Goal: Task Accomplishment & Management: Contribute content

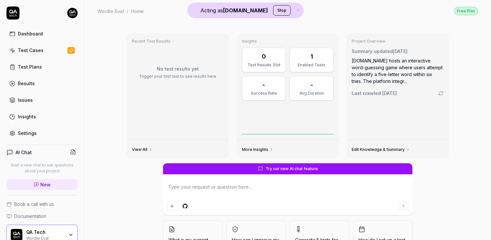
type textarea "*"
click at [75, 13] on html "Acting as [DOMAIN_NAME] Stop Dashboard Test Cases Test Plans Results Issues Ins…" at bounding box center [245, 120] width 491 height 240
click at [145, 22] on html "Acting as [DOMAIN_NAME] Stop Dashboard Test Cases Test Plans Results Issues Ins…" at bounding box center [245, 120] width 491 height 240
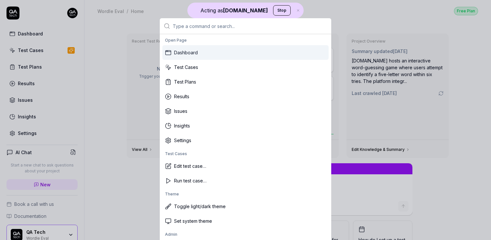
type input "k"
type textarea "*"
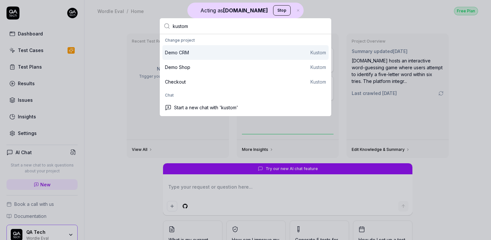
type input "kustom"
click at [214, 57] on div "Demo CRM Kustom" at bounding box center [245, 52] width 166 height 15
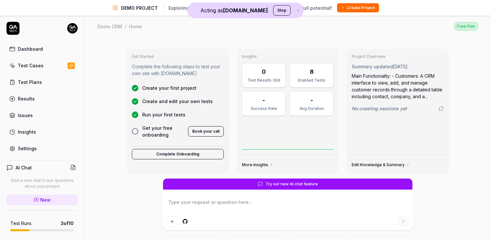
click at [29, 65] on div "Test Cases" at bounding box center [31, 65] width 26 height 7
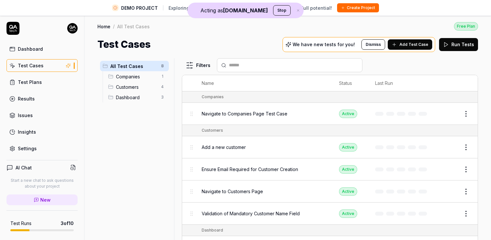
scroll to position [15, 0]
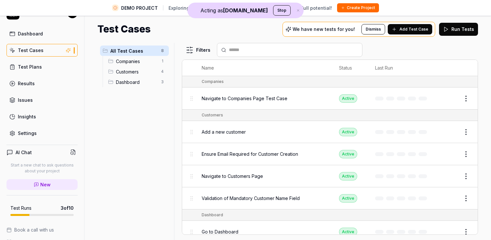
click at [50, 63] on link "Test Plans" at bounding box center [41, 66] width 71 height 13
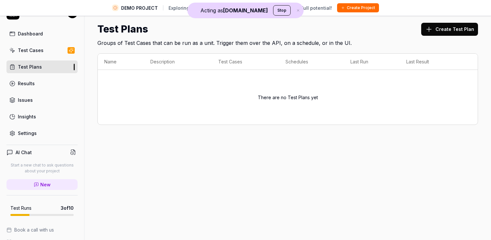
click at [43, 55] on link "Test Cases" at bounding box center [41, 50] width 71 height 13
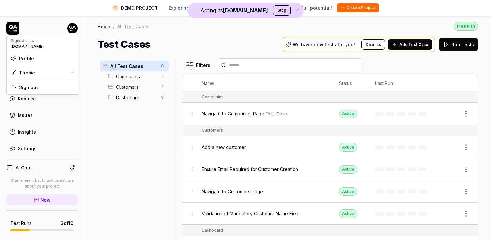
click at [73, 31] on html "DEMO PROJECT Exploring our features? Create your own project to unlock full pot…" at bounding box center [245, 127] width 491 height 255
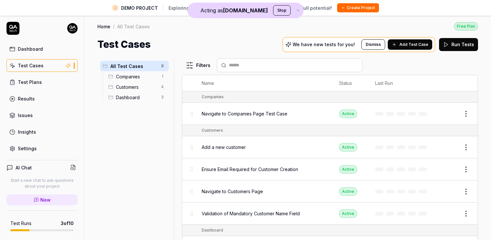
click at [10, 28] on html "DEMO PROJECT Exploring our features? Create your own project to unlock full pot…" at bounding box center [245, 127] width 491 height 255
click at [11, 31] on icon at bounding box center [12, 31] width 2 height 2
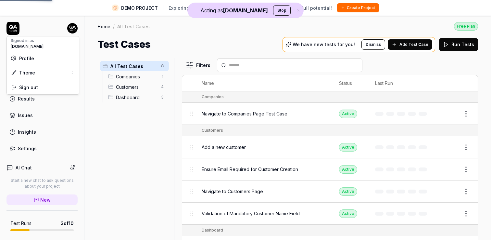
click at [76, 31] on html "DEMO PROJECT Exploring our features? Create your own project to unlock full pot…" at bounding box center [245, 127] width 491 height 255
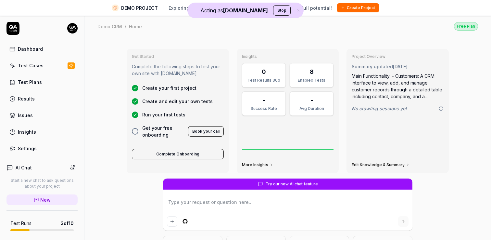
click at [9, 29] on icon at bounding box center [12, 28] width 13 height 13
type textarea "*"
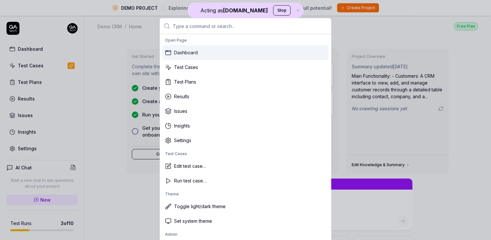
type input "k"
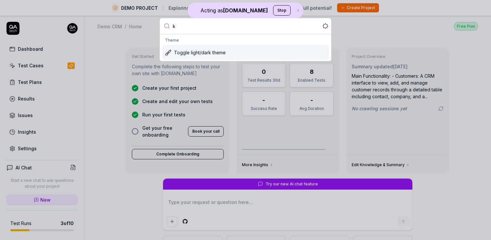
type textarea "*"
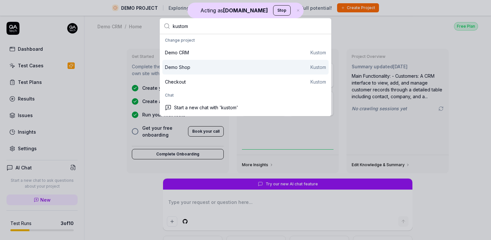
type input "kustom"
click at [217, 68] on div "Demo Shop Kustom" at bounding box center [245, 67] width 161 height 7
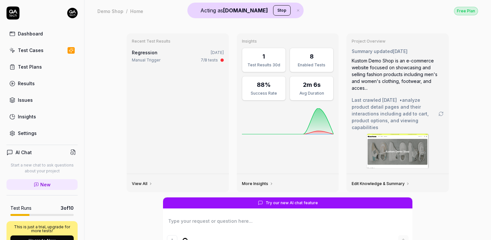
click at [36, 48] on div "Test Cases" at bounding box center [31, 50] width 26 height 7
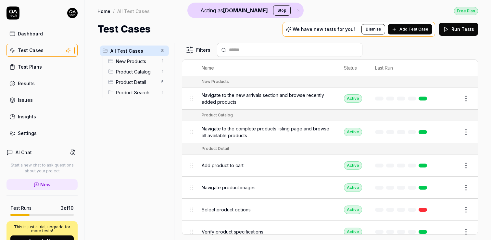
click at [44, 65] on link "Test Plans" at bounding box center [41, 66] width 71 height 13
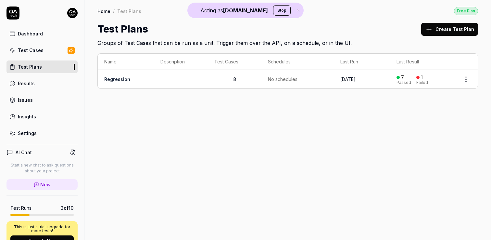
click at [143, 80] on td "Regression" at bounding box center [126, 79] width 56 height 19
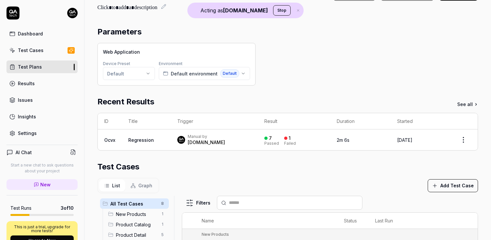
scroll to position [34, 0]
click at [32, 33] on div "Dashboard" at bounding box center [30, 33] width 25 height 7
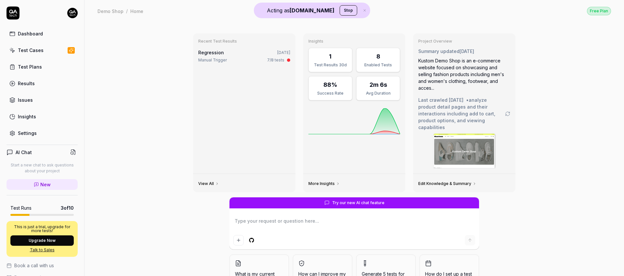
click at [44, 31] on link "Dashboard" at bounding box center [41, 33] width 71 height 13
click at [42, 54] on link "Test Cases" at bounding box center [41, 50] width 71 height 13
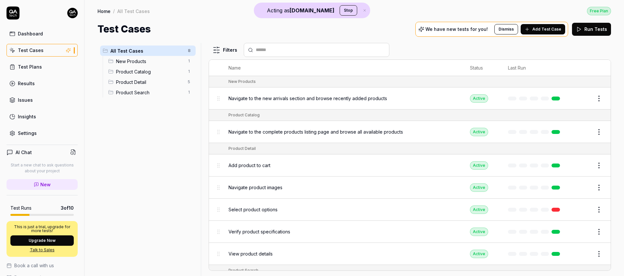
click at [491, 31] on span "Add Test Case" at bounding box center [546, 29] width 29 height 6
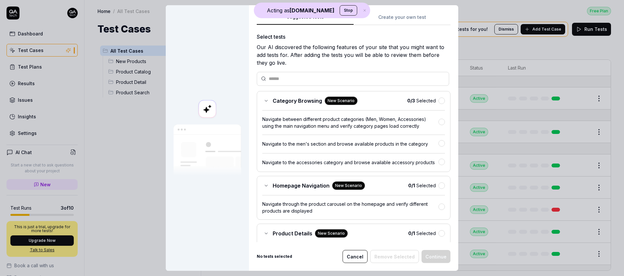
click at [362, 10] on icon "button" at bounding box center [365, 10] width 6 height 4
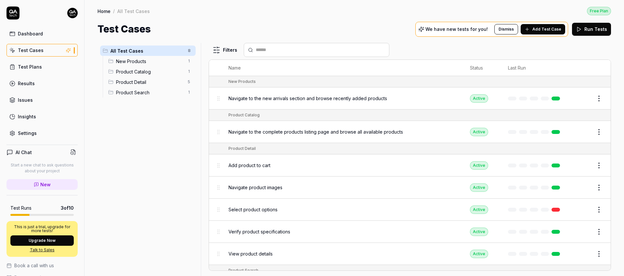
click at [491, 27] on span "Add Test Case" at bounding box center [546, 29] width 29 height 6
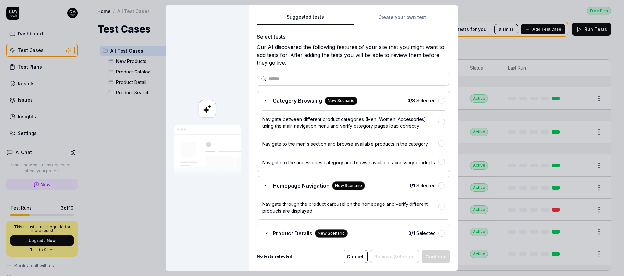
click at [399, 18] on button "Create your own test" at bounding box center [401, 19] width 97 height 12
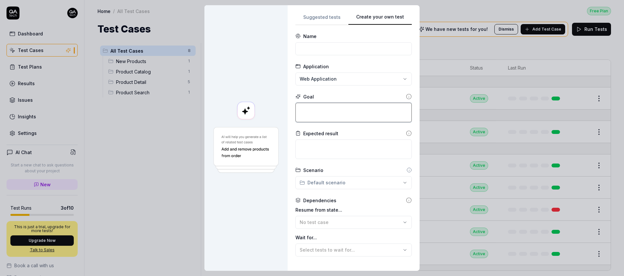
click at [310, 108] on textarea at bounding box center [353, 112] width 116 height 19
type textarea "*"
type textarea "L"
type textarea "*"
type textarea "Lo"
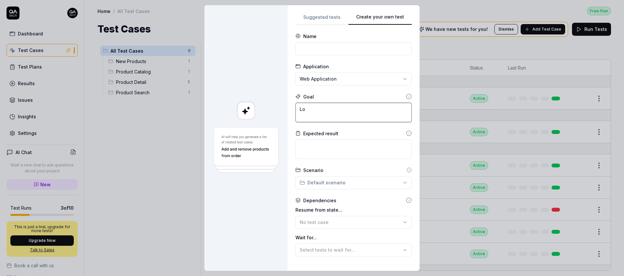
type textarea "*"
type textarea "Log"
type textarea "*"
type textarea "Logi"
type textarea "*"
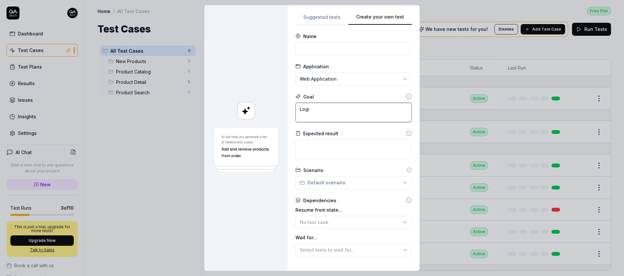
type textarea "Login"
type textarea "*"
type textarea "Login"
type textarea "*"
type textarea "Login a"
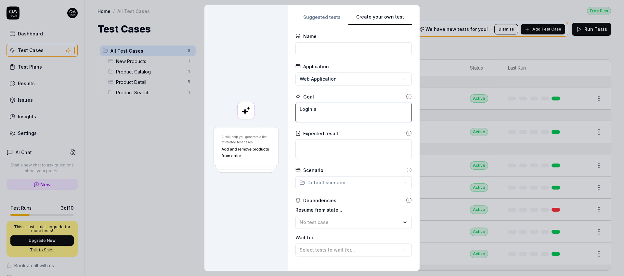
type textarea "*"
type textarea "Login an"
type textarea "*"
type textarea "Login and"
type textarea "*"
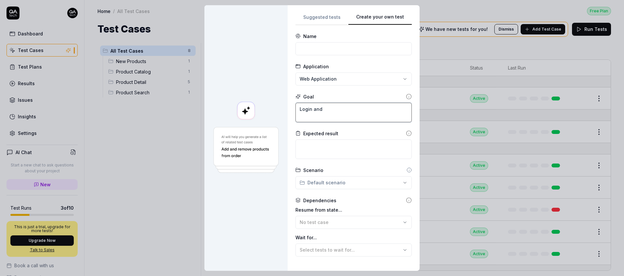
type textarea "Login and"
type textarea "*"
type textarea "Login and c"
type textarea "*"
type textarea "Login and cr"
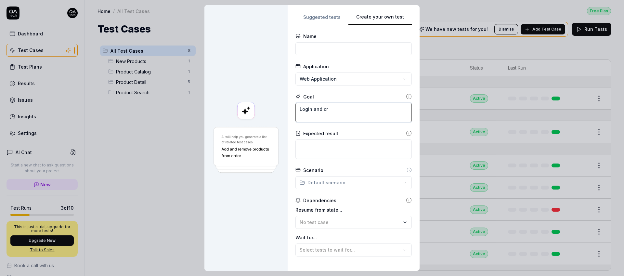
type textarea "*"
type textarea "Login and cre"
type textarea "*"
type textarea "Login and crea"
type textarea "*"
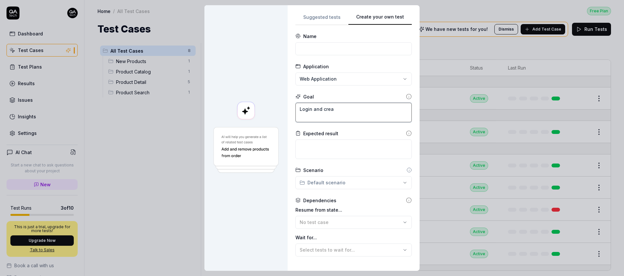
type textarea "Login and creat"
type textarea "*"
type textarea "Login and create"
type textarea "*"
type textarea "Login and create"
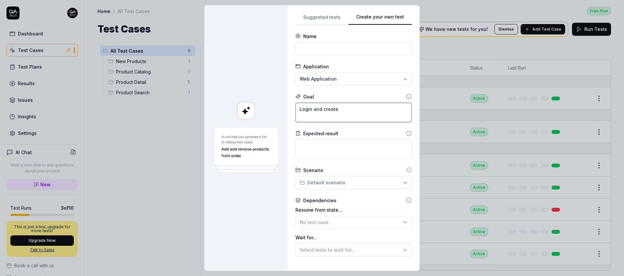
type textarea "*"
type textarea "Login and create a"
type textarea "*"
type textarea "Login and create a"
type textarea "*"
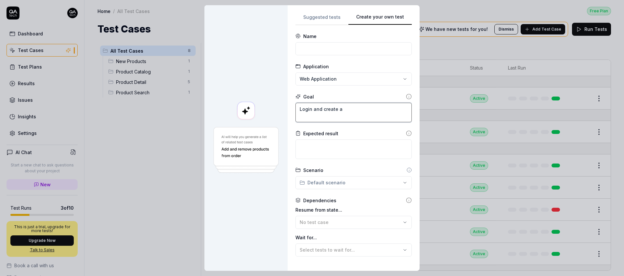
type textarea "Login and create a"
type textarea "*"
type textarea "Login and create an"
type textarea "*"
type textarea "Login and create an"
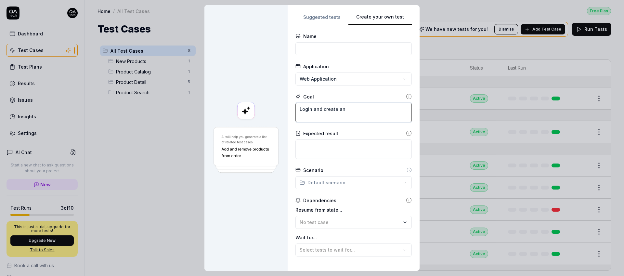
type textarea "*"
type textarea "Login and create an o"
type textarea "*"
type textarea "Login and create an or"
type textarea "*"
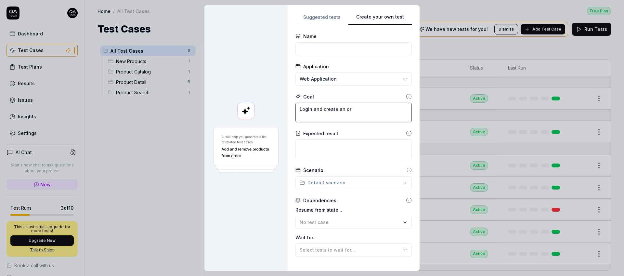
type textarea "Login and create an ord"
type textarea "*"
type textarea "Login and create an orde"
type textarea "*"
type textarea "Login and create an order"
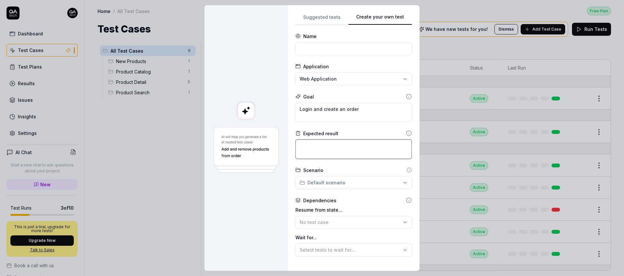
click at [327, 144] on textarea at bounding box center [353, 148] width 116 height 19
type textarea "*"
type textarea "A"
type textarea "*"
type textarea "A"
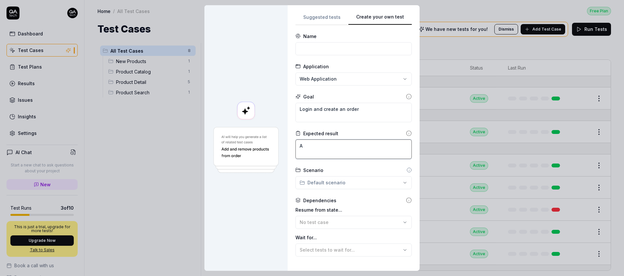
type textarea "*"
type textarea "A"
type textarea "*"
type textarea "An"
type textarea "*"
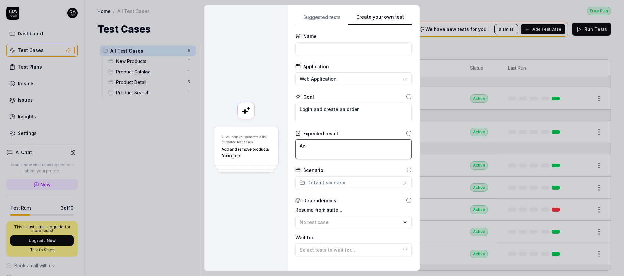
type textarea "An"
type textarea "*"
type textarea "An o"
type textarea "*"
type textarea "An or"
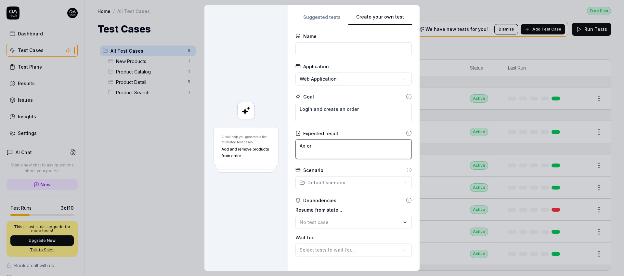
type textarea "*"
type textarea "An ord"
type textarea "*"
type textarea "An order"
type textarea "*"
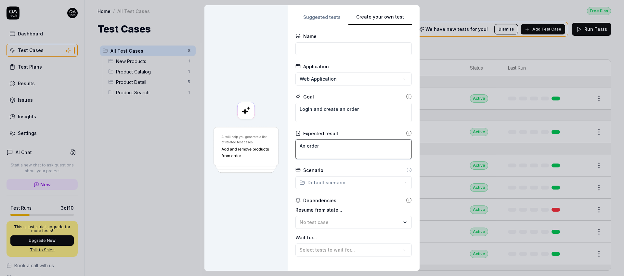
type textarea "An order"
type textarea "*"
type textarea "An order w"
type textarea "*"
type textarea "An order wi"
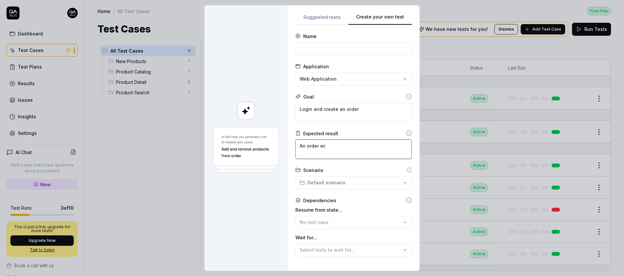
type textarea "*"
type textarea "An order wil"
type textarea "*"
type textarea "An order will"
type textarea "*"
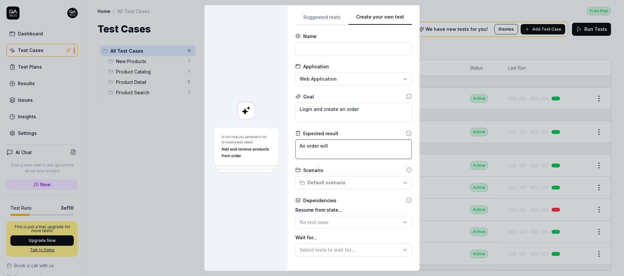
type textarea "An order will"
type textarea "*"
type textarea "An order will b"
type textarea "*"
type textarea "An order will be"
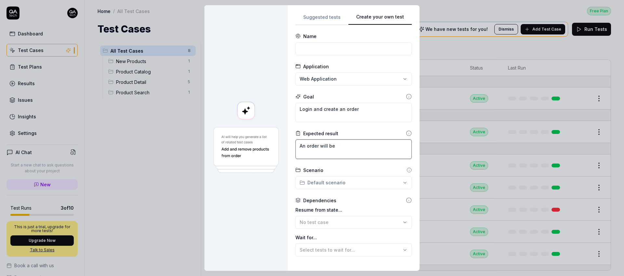
type textarea "*"
type textarea "An order will be"
type textarea "*"
type textarea "An order will be c"
type textarea "*"
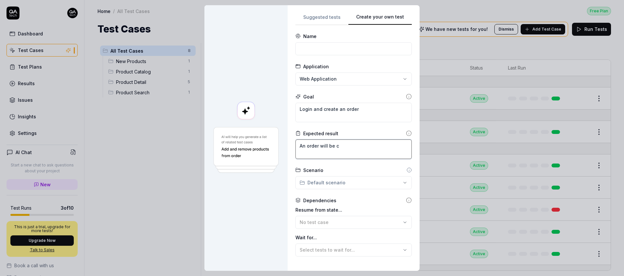
type textarea "An order will be cr"
type textarea "*"
type textarea "An order will be crea"
type textarea "*"
type textarea "An order will be create"
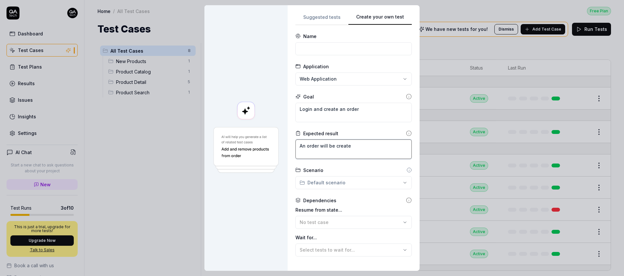
type textarea "*"
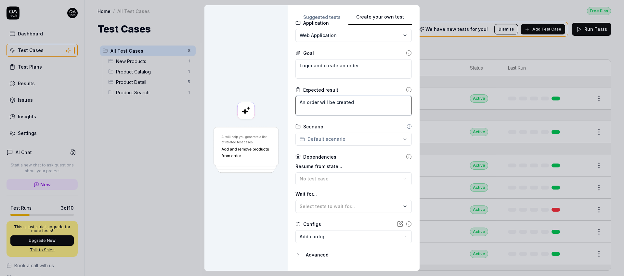
scroll to position [60, 0]
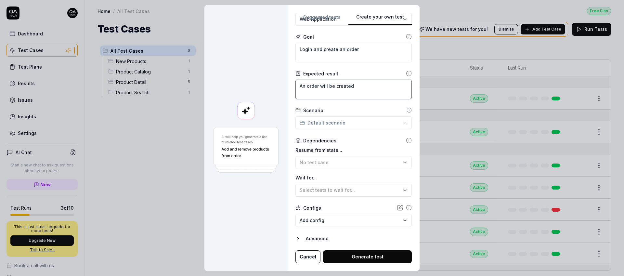
type textarea "An order will be created"
click at [382, 239] on button "Generate test" at bounding box center [367, 256] width 89 height 13
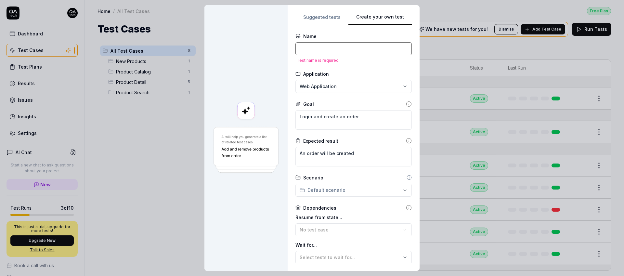
click at [322, 47] on input at bounding box center [353, 48] width 116 height 13
type textarea "*"
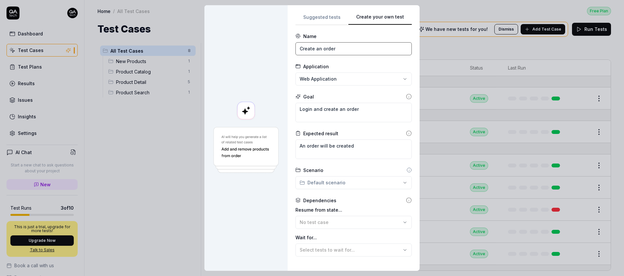
scroll to position [60, 0]
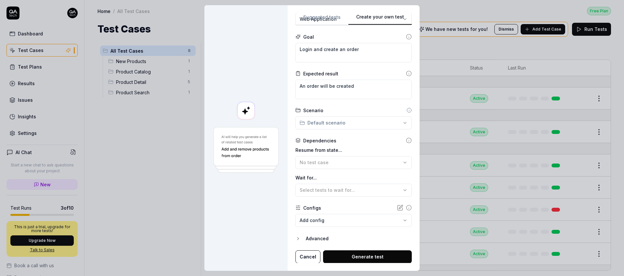
type input "Create an order"
click at [386, 239] on button "Generate test" at bounding box center [367, 256] width 89 height 13
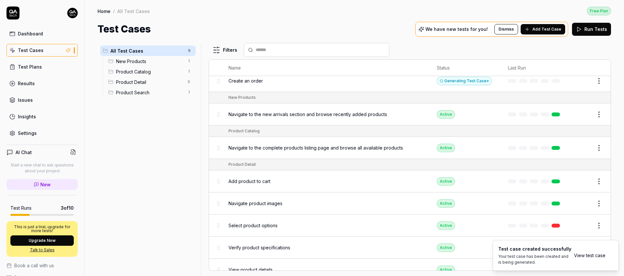
scroll to position [0, 0]
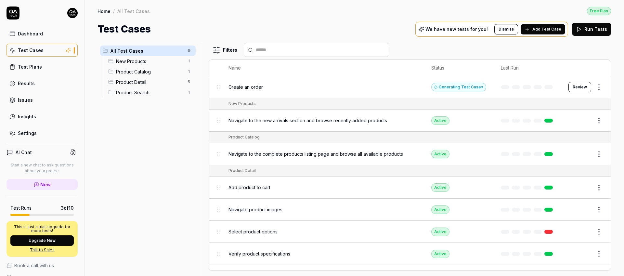
click at [491, 87] on button "Review" at bounding box center [579, 87] width 23 height 10
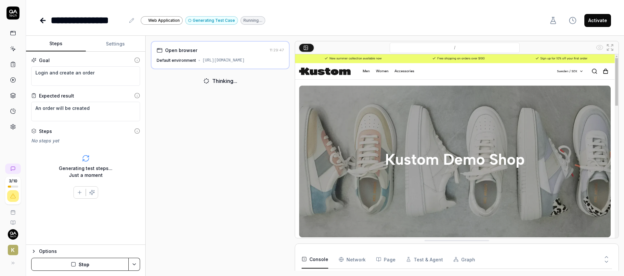
click at [14, 50] on icon at bounding box center [13, 49] width 6 height 6
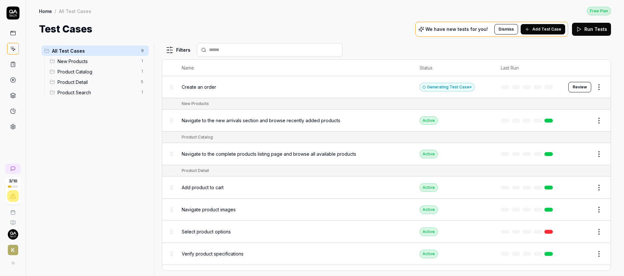
click at [256, 120] on span "Navigate to the new arrivals section and browse recently added products" at bounding box center [261, 120] width 159 height 7
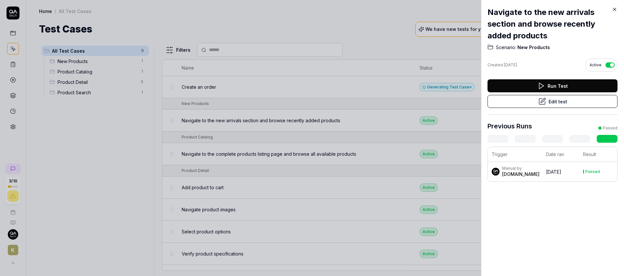
click at [491, 98] on button "Edit test" at bounding box center [552, 101] width 130 height 13
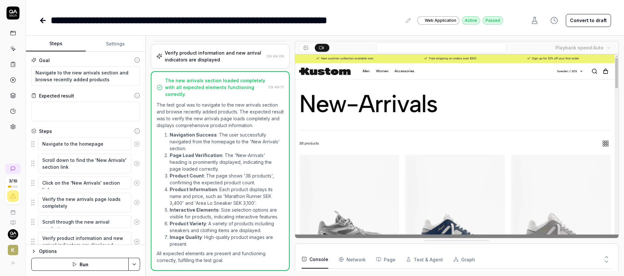
scroll to position [58, 0]
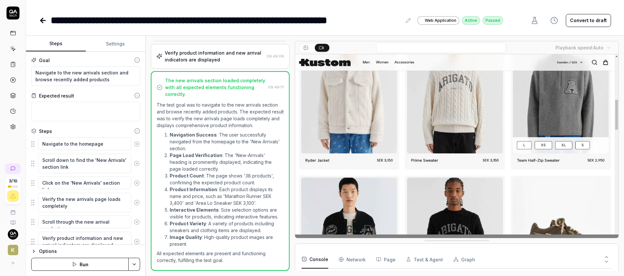
click at [178, 56] on div "Verify product information and new arrival indicators are displayed" at bounding box center [214, 56] width 99 height 14
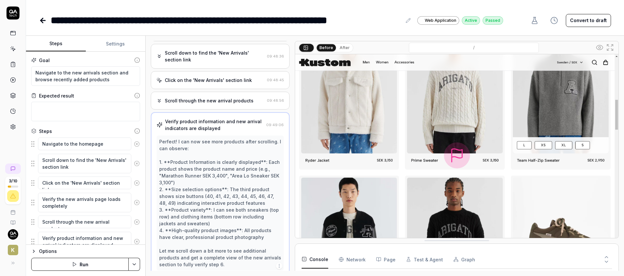
scroll to position [0, 0]
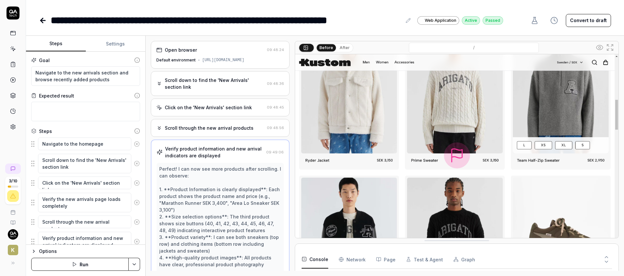
click at [193, 66] on div "Open browser 09:48:24 Default environment [URL][DOMAIN_NAME]" at bounding box center [220, 55] width 139 height 28
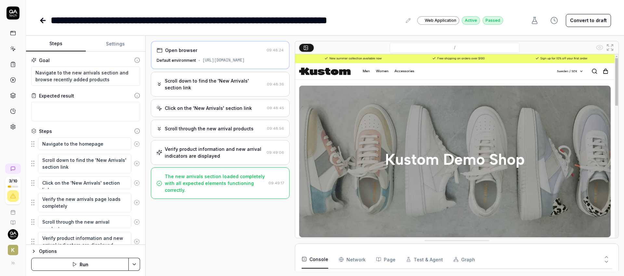
click at [188, 83] on div "Scroll down to find the 'New Arrivals' section link" at bounding box center [214, 84] width 99 height 14
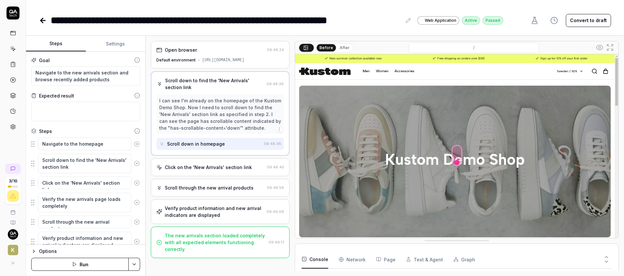
click at [186, 164] on div "Click on the 'New Arrivals' section link" at bounding box center [208, 167] width 87 height 7
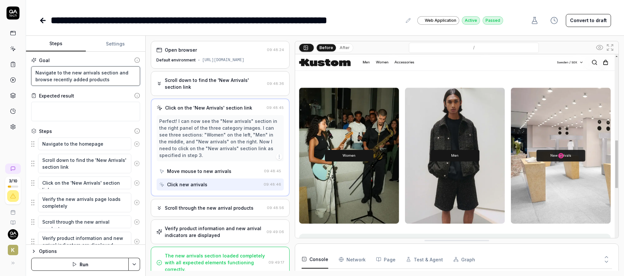
click at [81, 80] on textarea "Navigate to the new arrivals section and browse recently added products" at bounding box center [85, 75] width 109 height 19
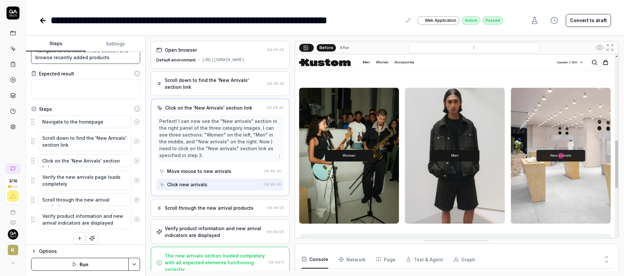
scroll to position [27, 0]
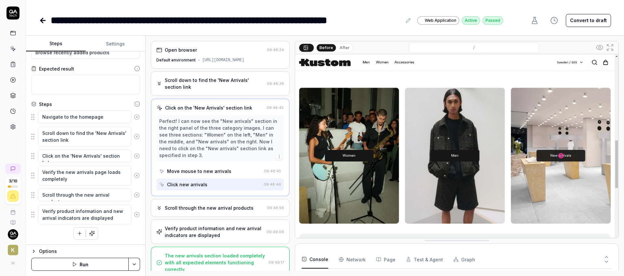
click at [79, 231] on icon "button" at bounding box center [80, 233] width 6 height 6
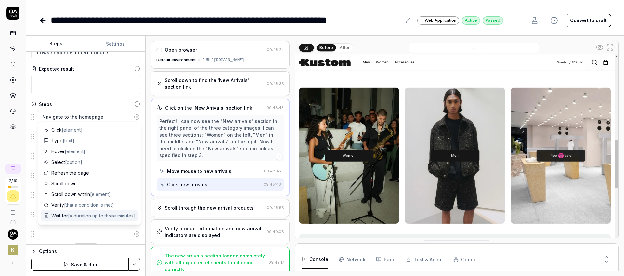
click at [137, 231] on icon at bounding box center [137, 234] width 6 height 6
type textarea "*"
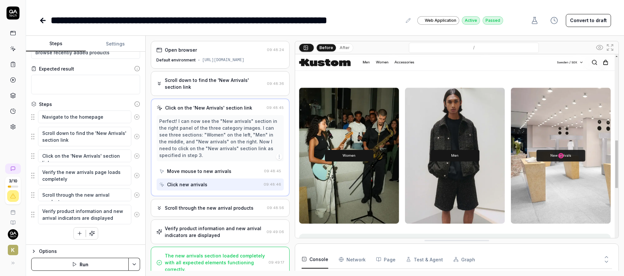
scroll to position [1, 0]
click at [211, 239] on div "The new arrivals section loaded completely with all expected elements functioni…" at bounding box center [215, 261] width 101 height 20
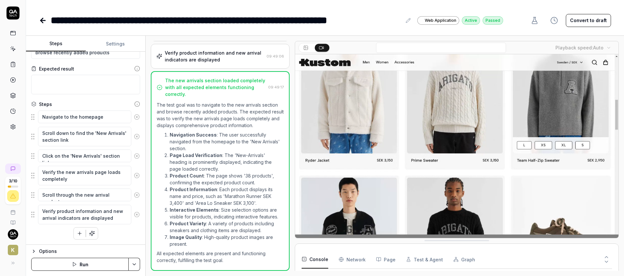
scroll to position [0, 0]
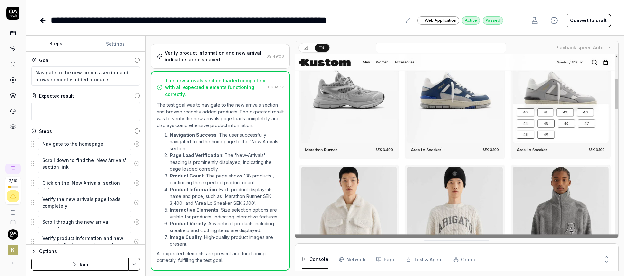
click at [43, 19] on icon at bounding box center [43, 21] width 8 height 8
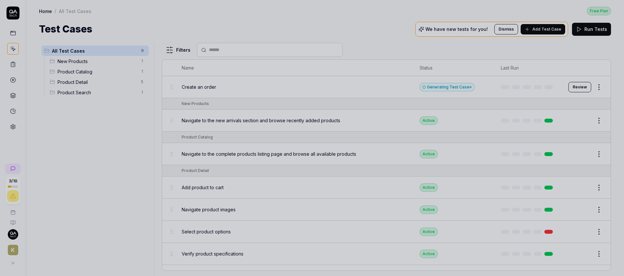
click at [91, 50] on div at bounding box center [312, 138] width 624 height 276
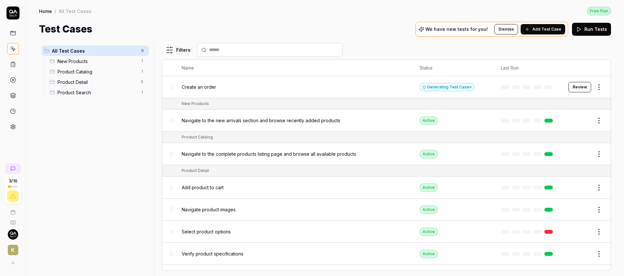
click at [81, 48] on span "All Test Cases" at bounding box center [94, 50] width 85 height 7
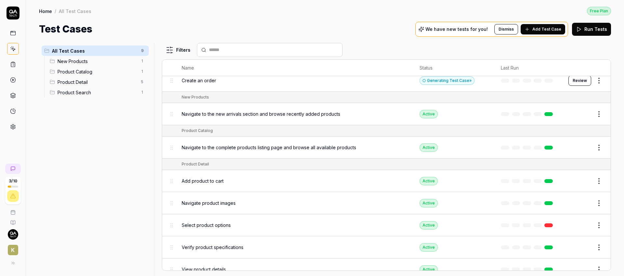
scroll to position [9, 0]
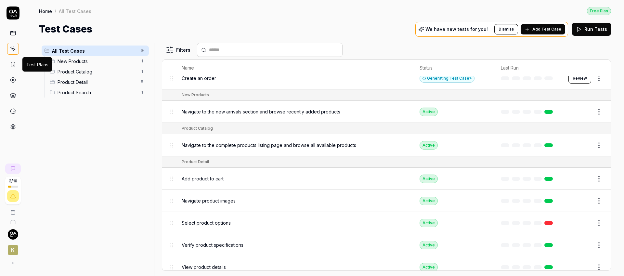
click at [13, 64] on icon at bounding box center [13, 64] width 6 height 6
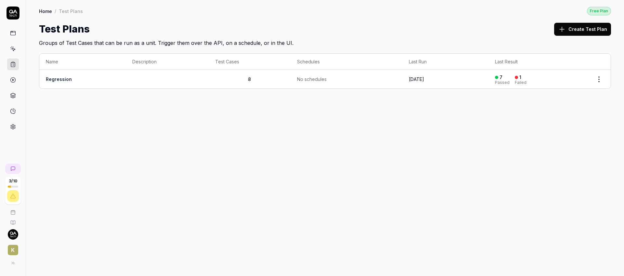
click at [132, 76] on td at bounding box center [167, 79] width 83 height 19
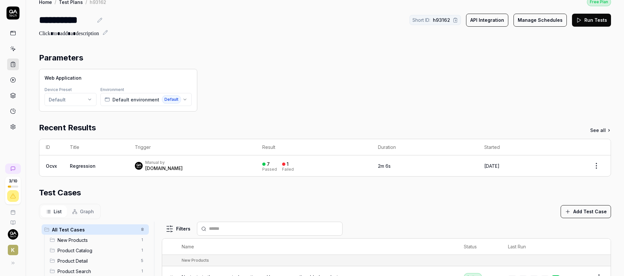
scroll to position [12, 0]
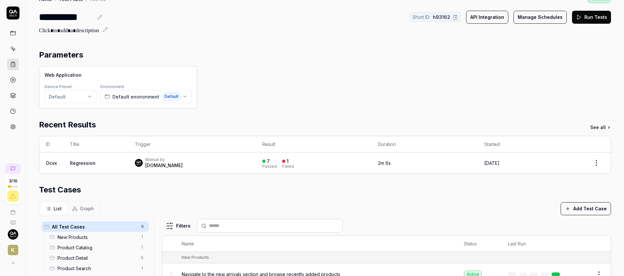
click at [14, 77] on icon at bounding box center [13, 80] width 6 height 6
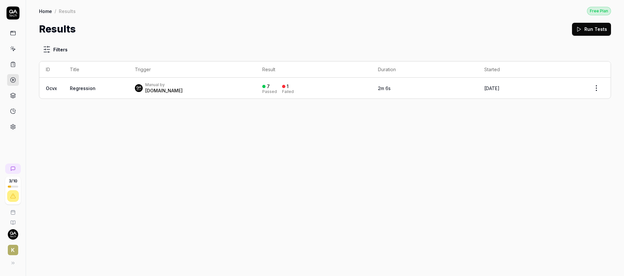
click at [183, 89] on div "Manual by [DOMAIN_NAME]" at bounding box center [192, 88] width 114 height 12
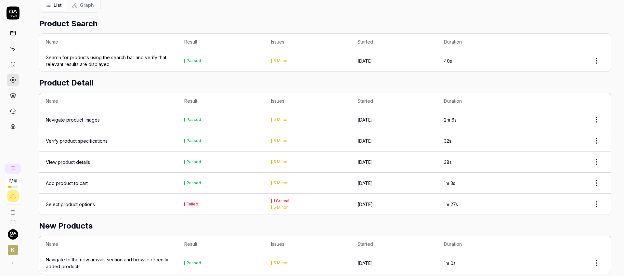
scroll to position [198, 0]
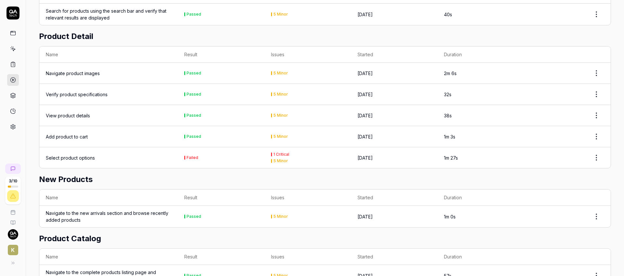
click at [217, 151] on td "Failed" at bounding box center [221, 157] width 86 height 21
click at [217, 157] on td "Failed" at bounding box center [221, 157] width 86 height 21
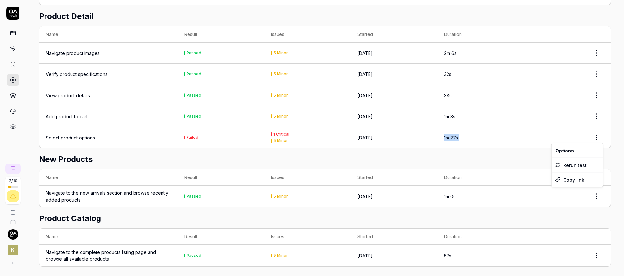
click at [491, 133] on html "3 / 10 K Home / Results / Run: Ocvx Free Plan Home / Results / Run: Ocvx Free P…" at bounding box center [312, 138] width 624 height 276
click at [85, 136] on div "Select product options" at bounding box center [70, 137] width 49 height 7
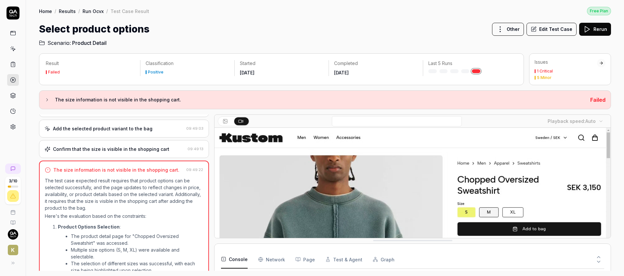
scroll to position [101, 0]
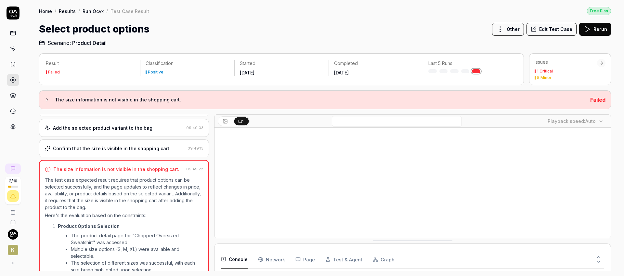
click at [15, 97] on icon at bounding box center [13, 96] width 6 height 6
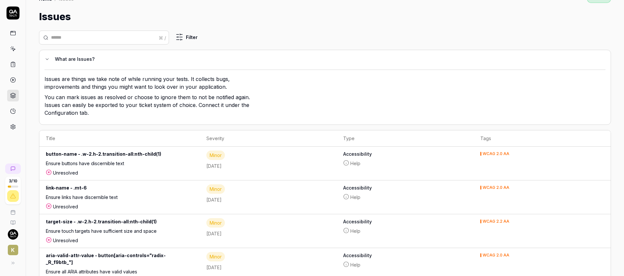
scroll to position [20, 0]
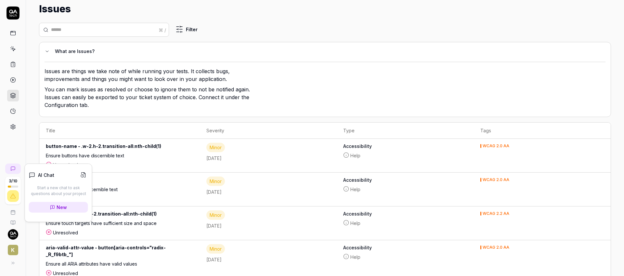
click at [15, 171] on icon at bounding box center [12, 168] width 5 height 5
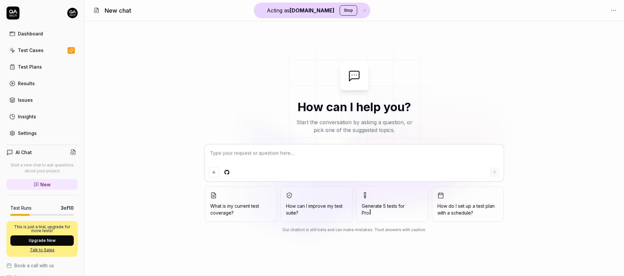
click at [259, 166] on div at bounding box center [354, 162] width 299 height 37
click at [259, 154] on textarea at bounding box center [354, 156] width 291 height 16
click at [55, 133] on link "Settings" at bounding box center [41, 133] width 71 height 13
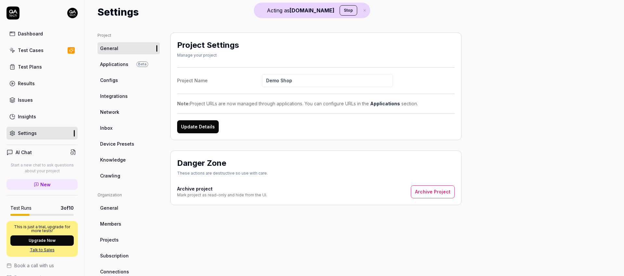
scroll to position [14, 0]
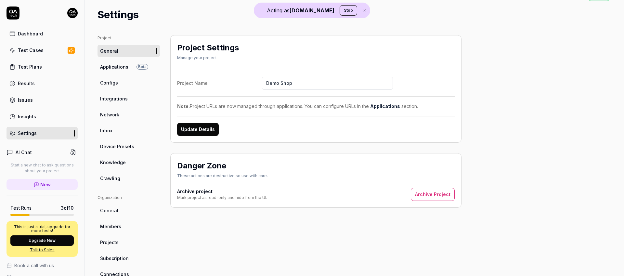
click at [42, 62] on link "Test Plans" at bounding box center [41, 66] width 71 height 13
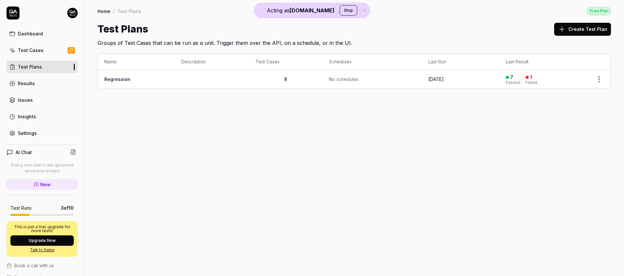
click at [180, 83] on td at bounding box center [212, 79] width 74 height 19
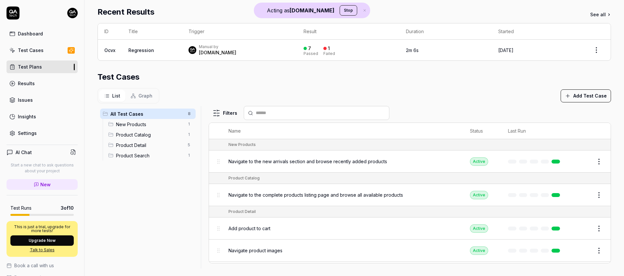
scroll to position [130, 0]
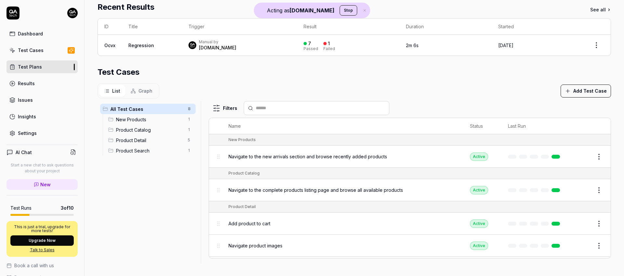
click at [243, 44] on div "Manual by [DOMAIN_NAME]" at bounding box center [239, 45] width 102 height 12
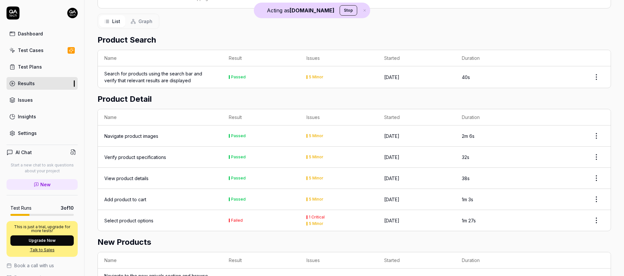
scroll to position [137, 0]
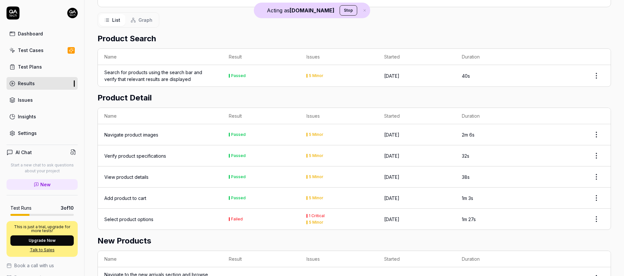
click at [174, 221] on td "Select product options" at bounding box center [160, 219] width 124 height 21
click at [140, 216] on div "Select product options" at bounding box center [128, 219] width 49 height 7
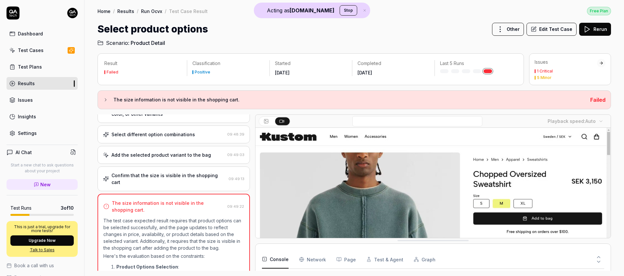
scroll to position [74, 0]
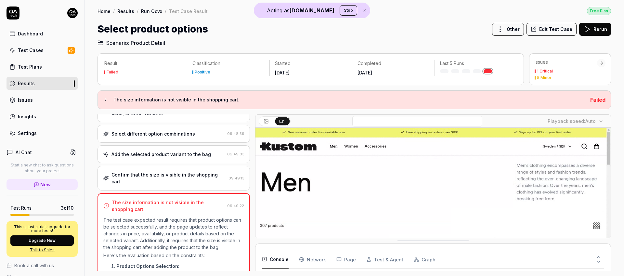
click at [534, 25] on button "Edit Test Case" at bounding box center [551, 29] width 50 height 13
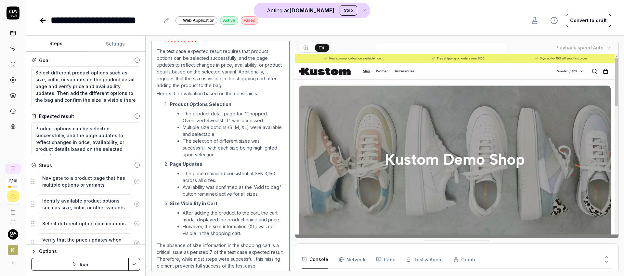
scroll to position [175, 0]
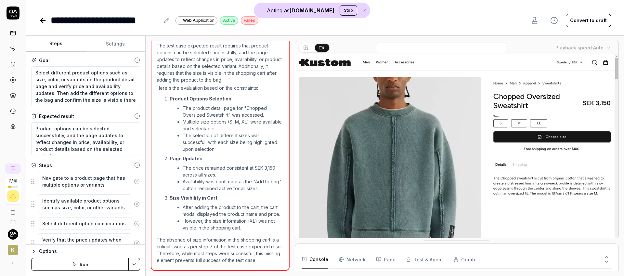
type textarea "*"
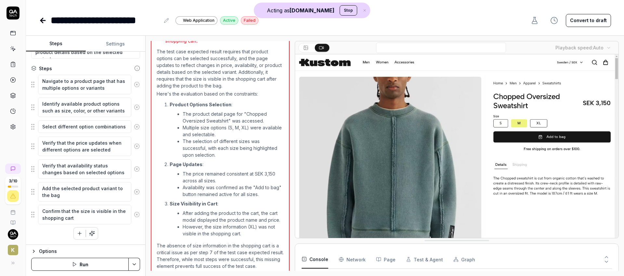
scroll to position [170, 0]
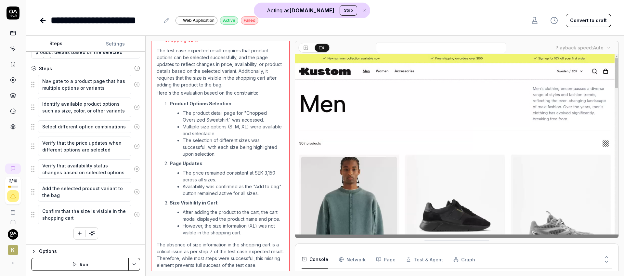
click at [44, 20] on icon at bounding box center [43, 20] width 5 height 0
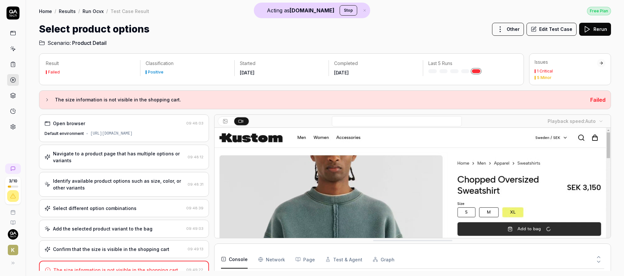
click at [15, 63] on icon at bounding box center [13, 64] width 4 height 5
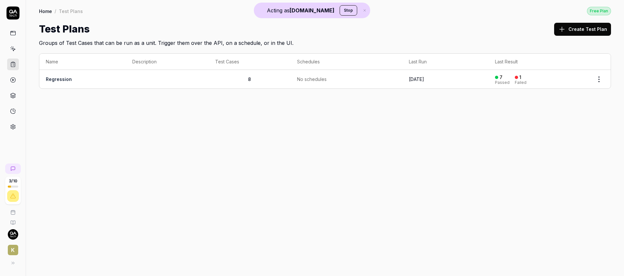
click at [14, 79] on icon at bounding box center [13, 80] width 6 height 6
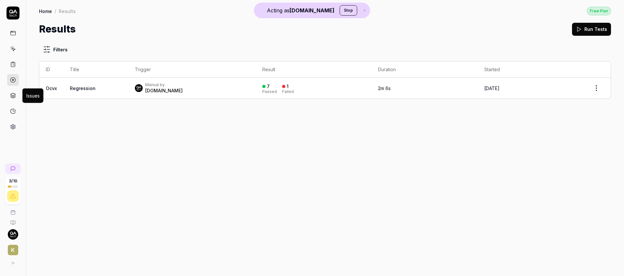
click at [14, 94] on icon at bounding box center [13, 96] width 6 height 6
